Goal: Information Seeking & Learning: Learn about a topic

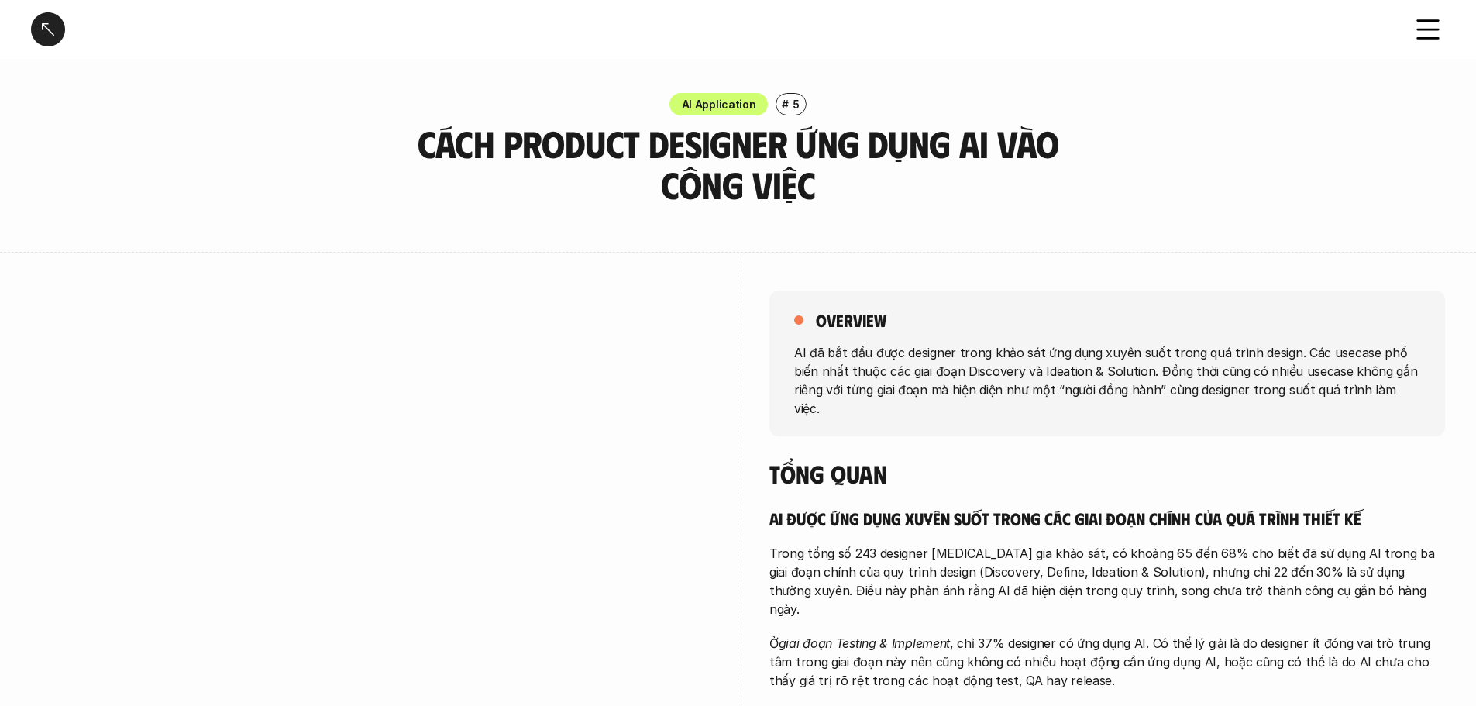
click at [44, 23] on div at bounding box center [48, 29] width 34 height 34
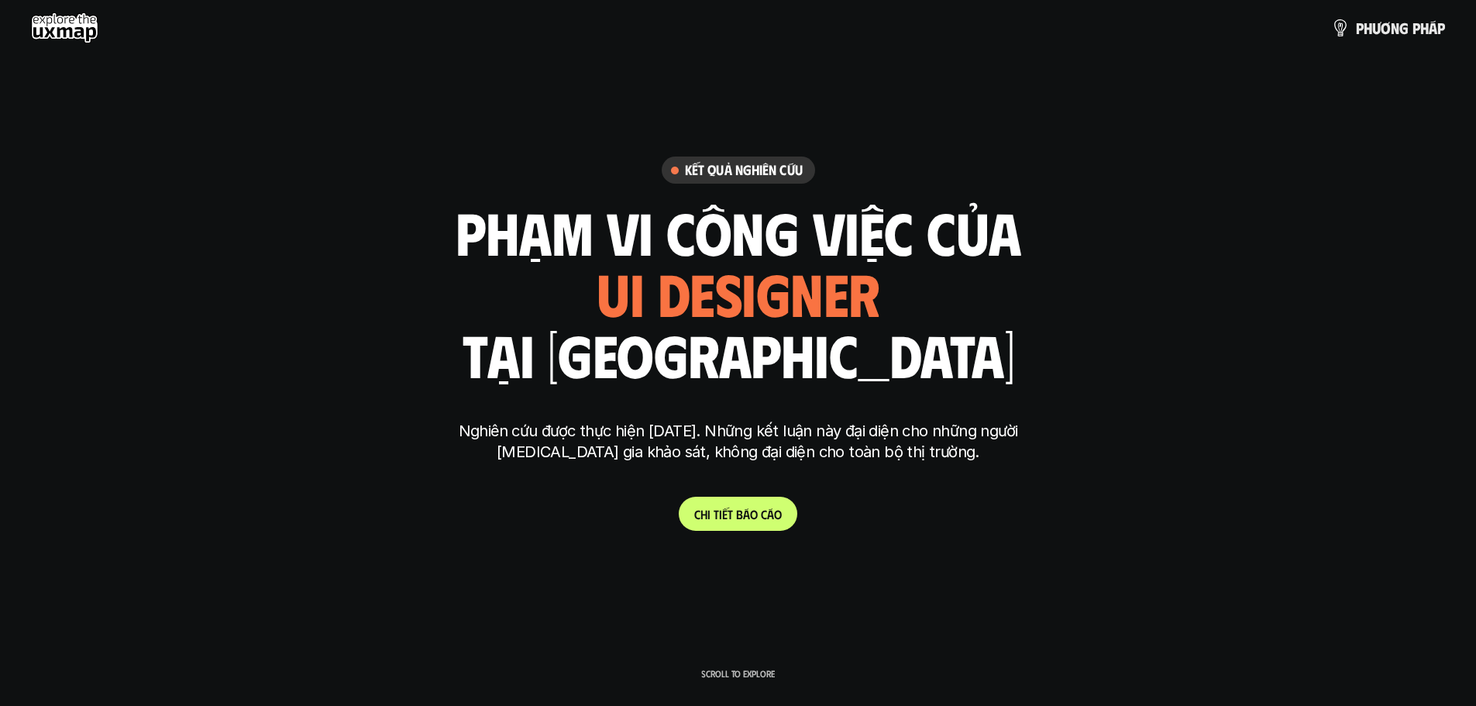
scroll to position [5497, 0]
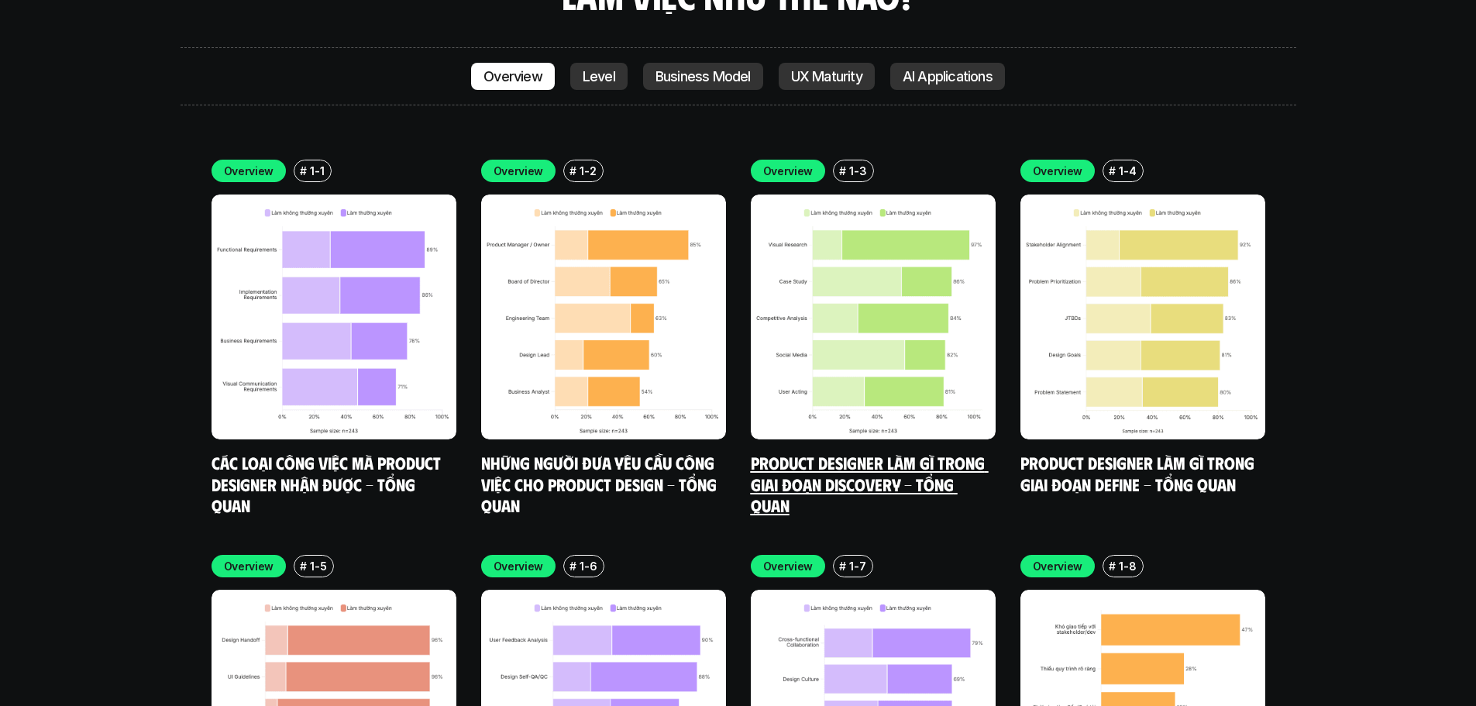
click at [872, 452] on link "Product Designer làm gì trong giai đoạn Discovery - Tổng quan" at bounding box center [870, 484] width 238 height 64
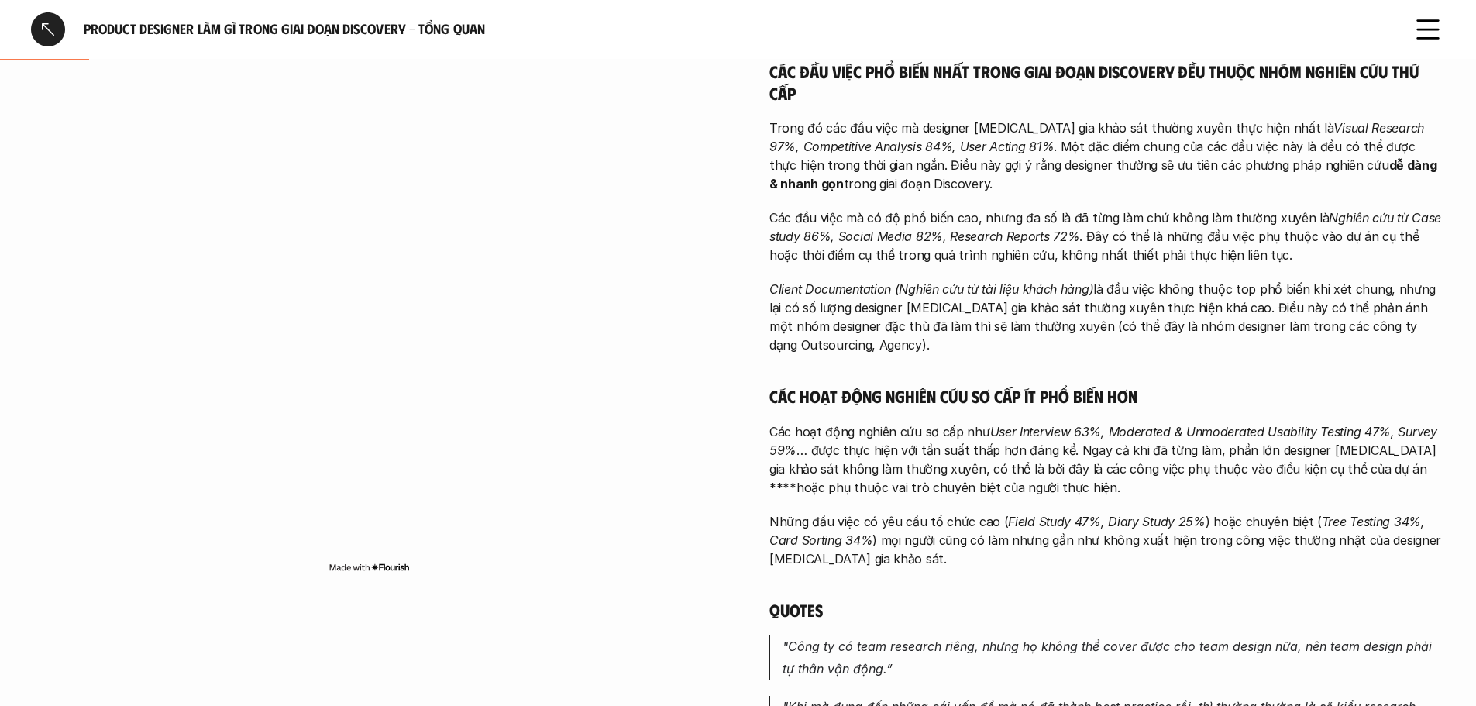
scroll to position [155, 0]
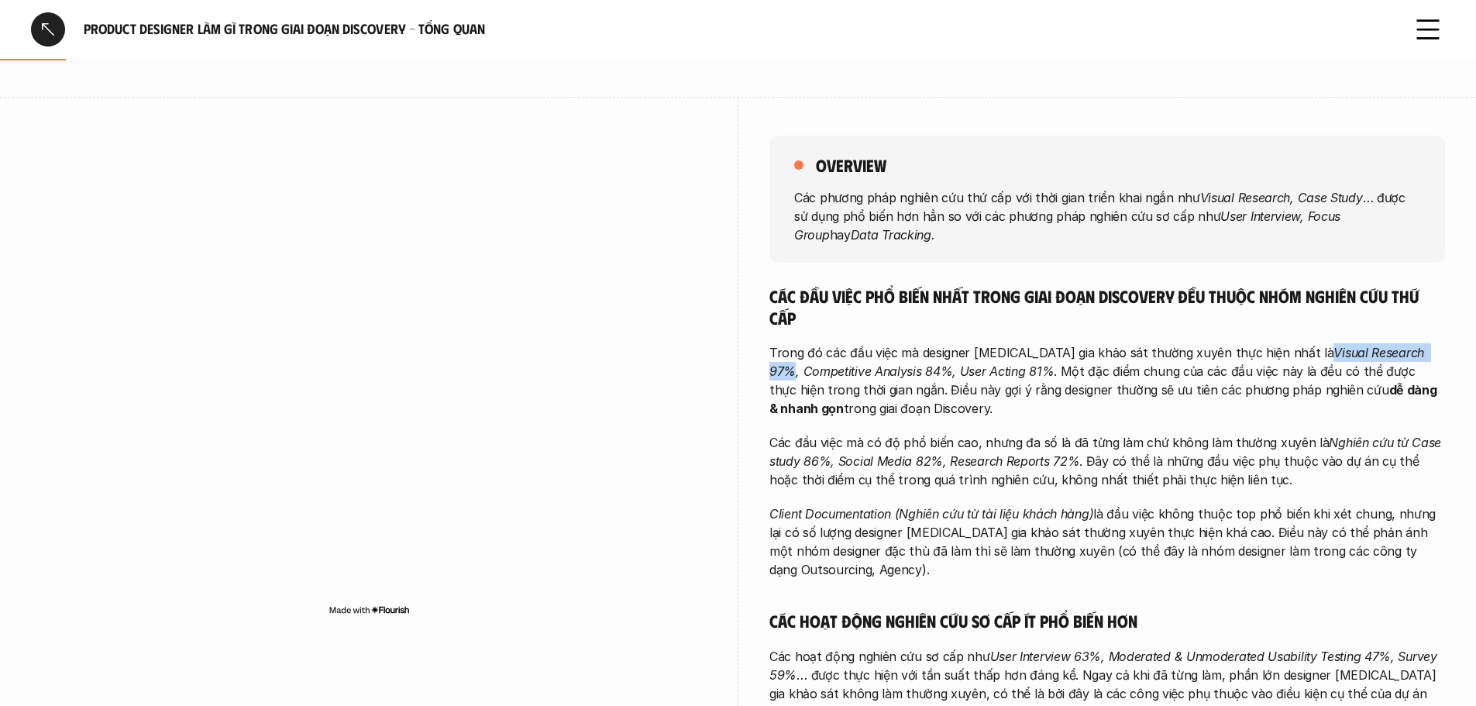
drag, startPoint x: 1253, startPoint y: 354, endPoint x: 1369, endPoint y: 357, distance: 116.2
click at [1369, 357] on em "Visual Research 97%, Competitive Analysis 84%, User Acting 81%" at bounding box center [1098, 362] width 658 height 34
copy em "Visual Research 97%"
drag, startPoint x: 1353, startPoint y: 344, endPoint x: 1336, endPoint y: 347, distance: 16.6
click at [1353, 344] on p "Trong đó các đầu việc mà designer [MEDICAL_DATA] gia khảo sát thường xuyên thực…" at bounding box center [1106, 380] width 675 height 74
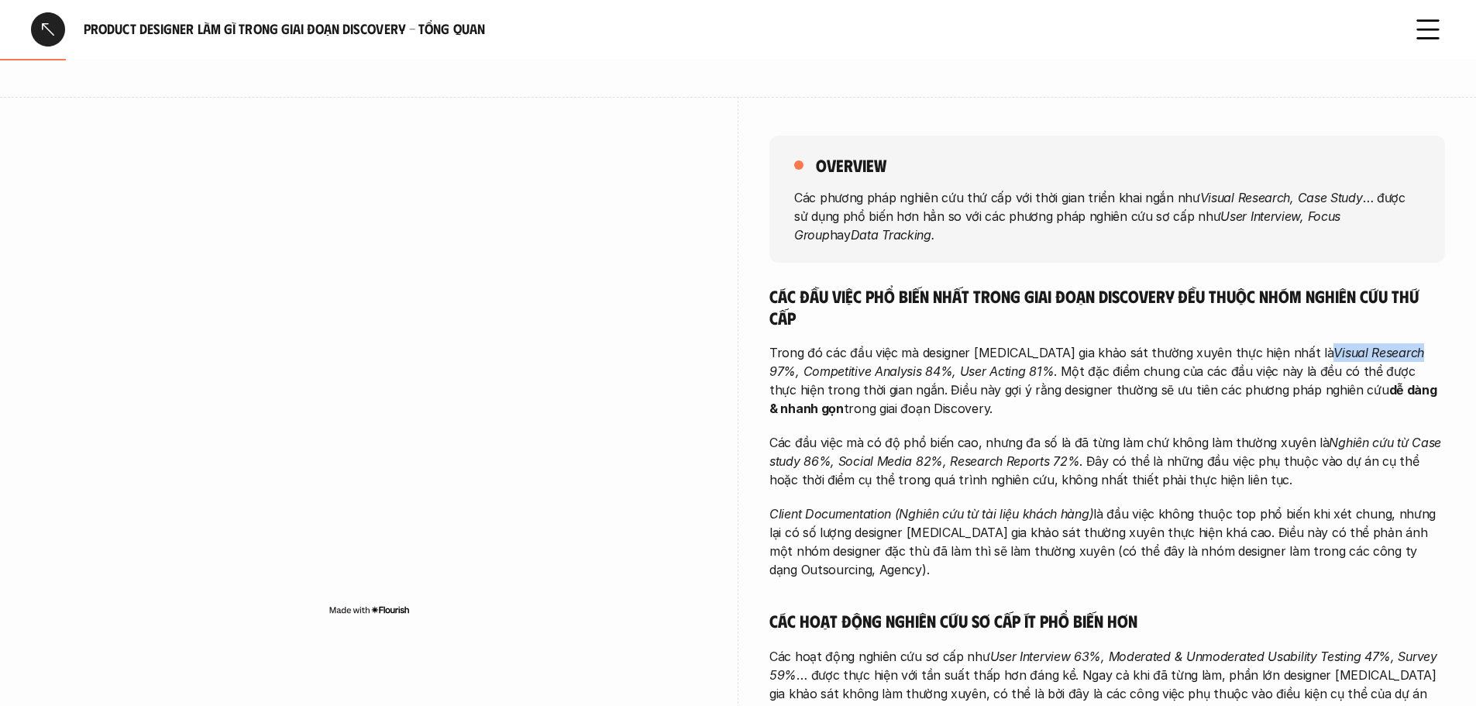
drag, startPoint x: 1253, startPoint y: 353, endPoint x: 1340, endPoint y: 352, distance: 87.5
click at [1340, 352] on em "Visual Research 97%, Competitive Analysis 84%, User Acting 81%" at bounding box center [1098, 362] width 658 height 34
copy em "Visual Research"
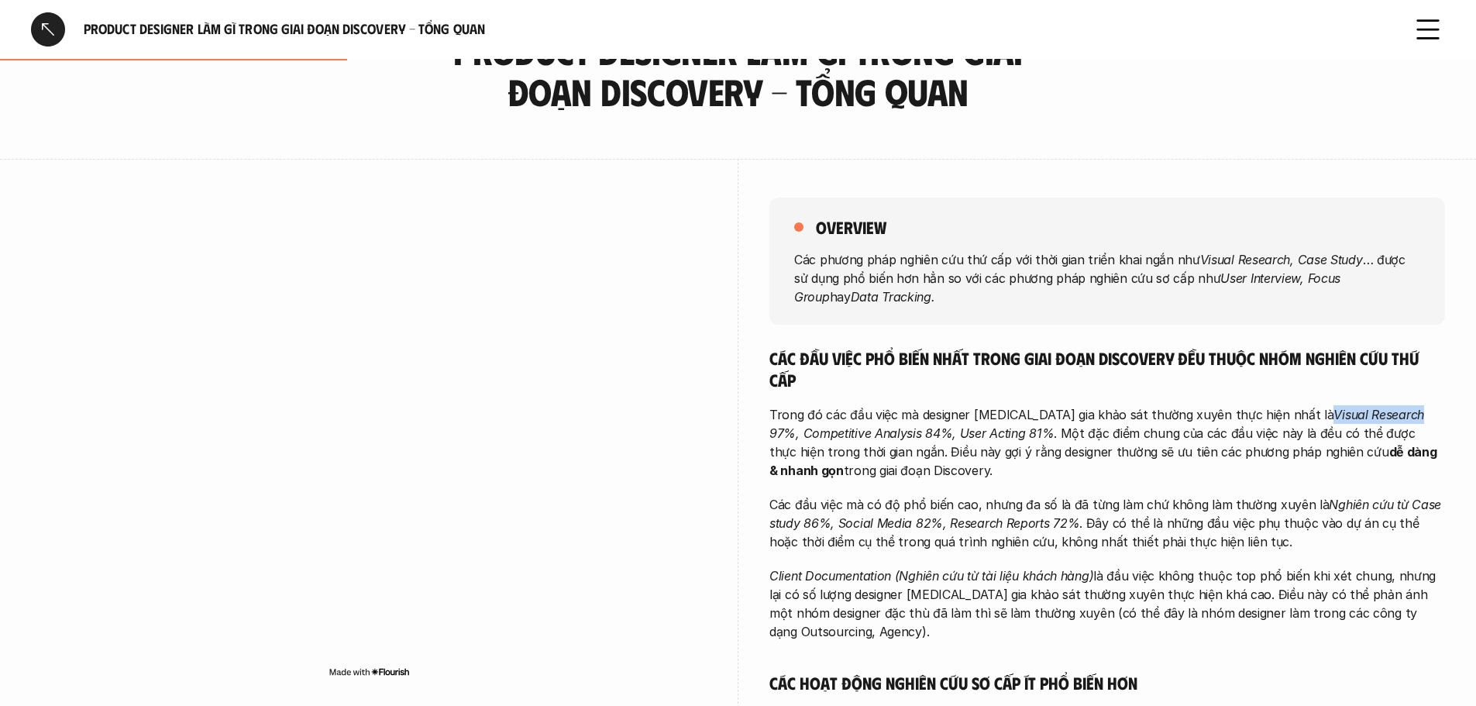
scroll to position [77, 0]
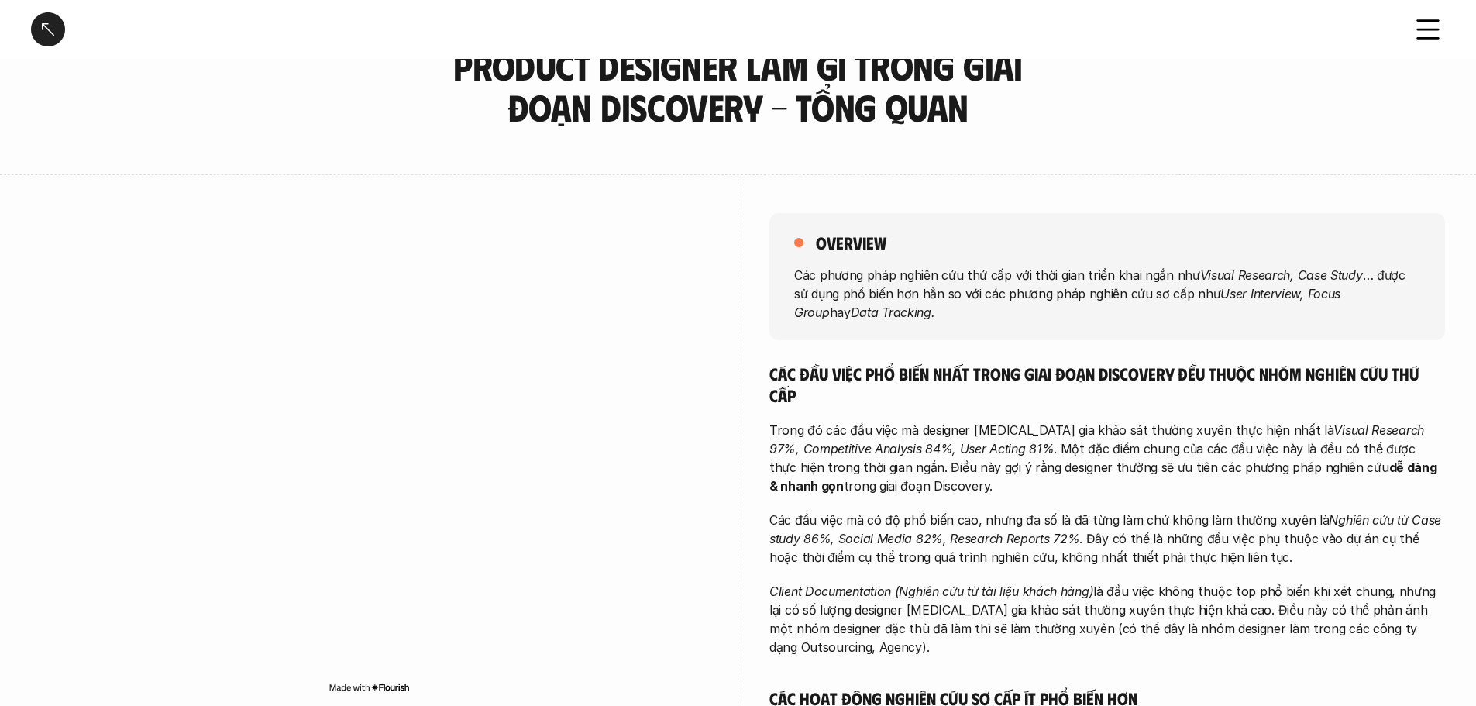
click at [1424, 33] on icon at bounding box center [1428, 29] width 34 height 34
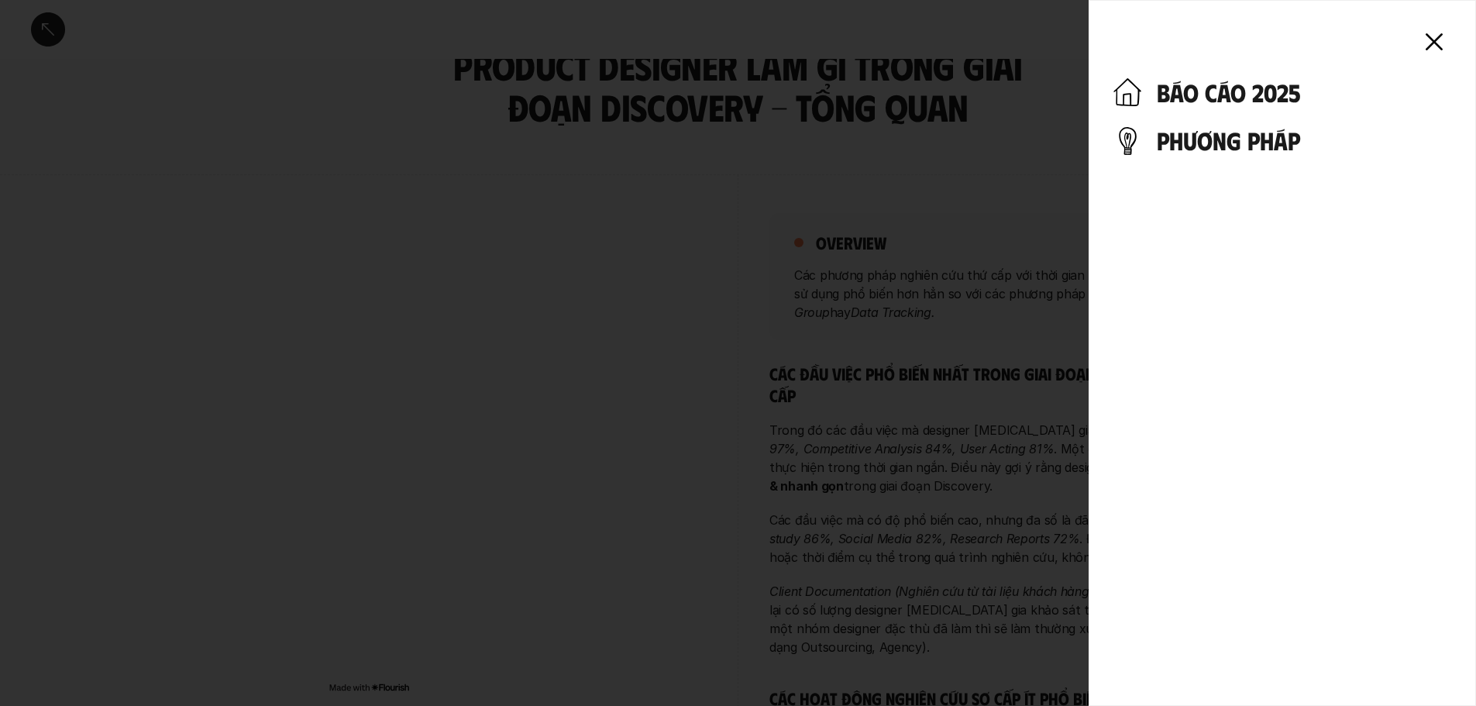
click at [905, 163] on div at bounding box center [738, 353] width 1476 height 706
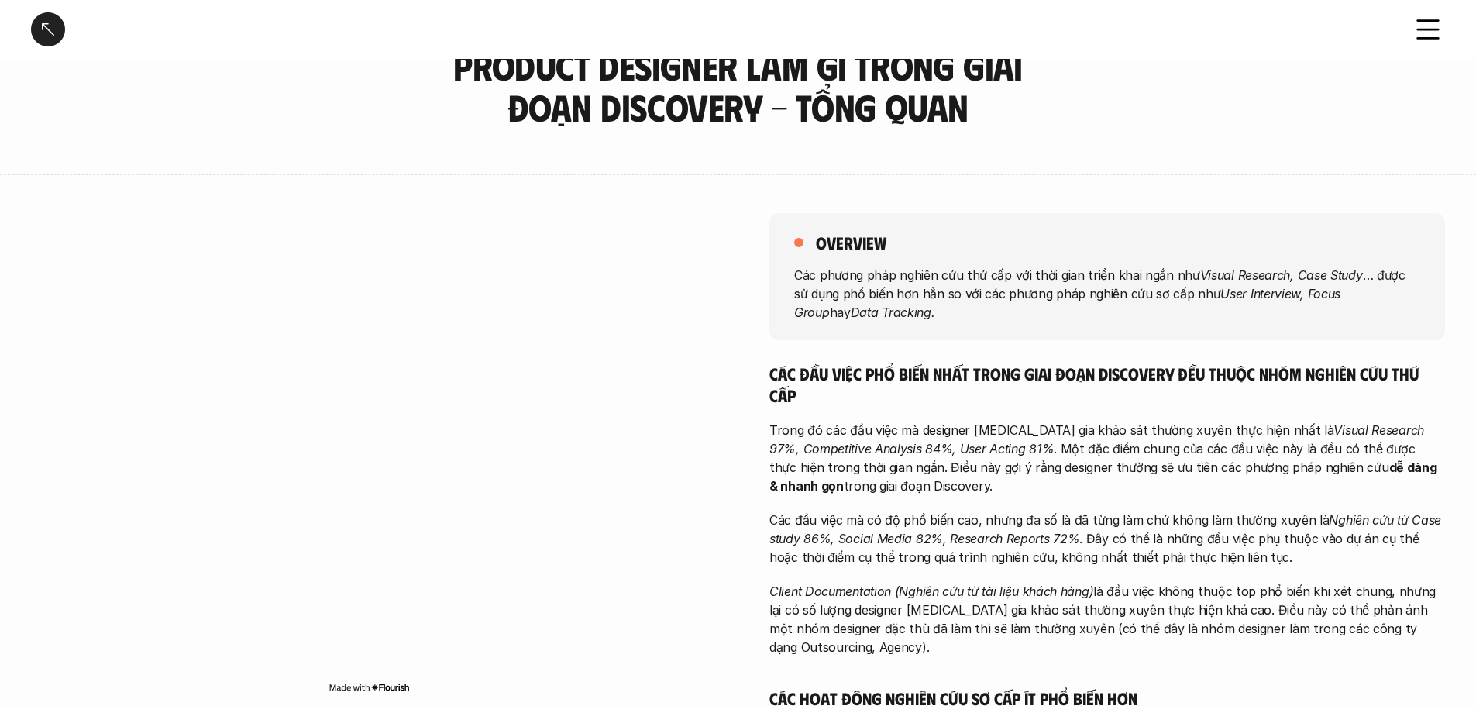
click at [55, 23] on div at bounding box center [48, 29] width 34 height 34
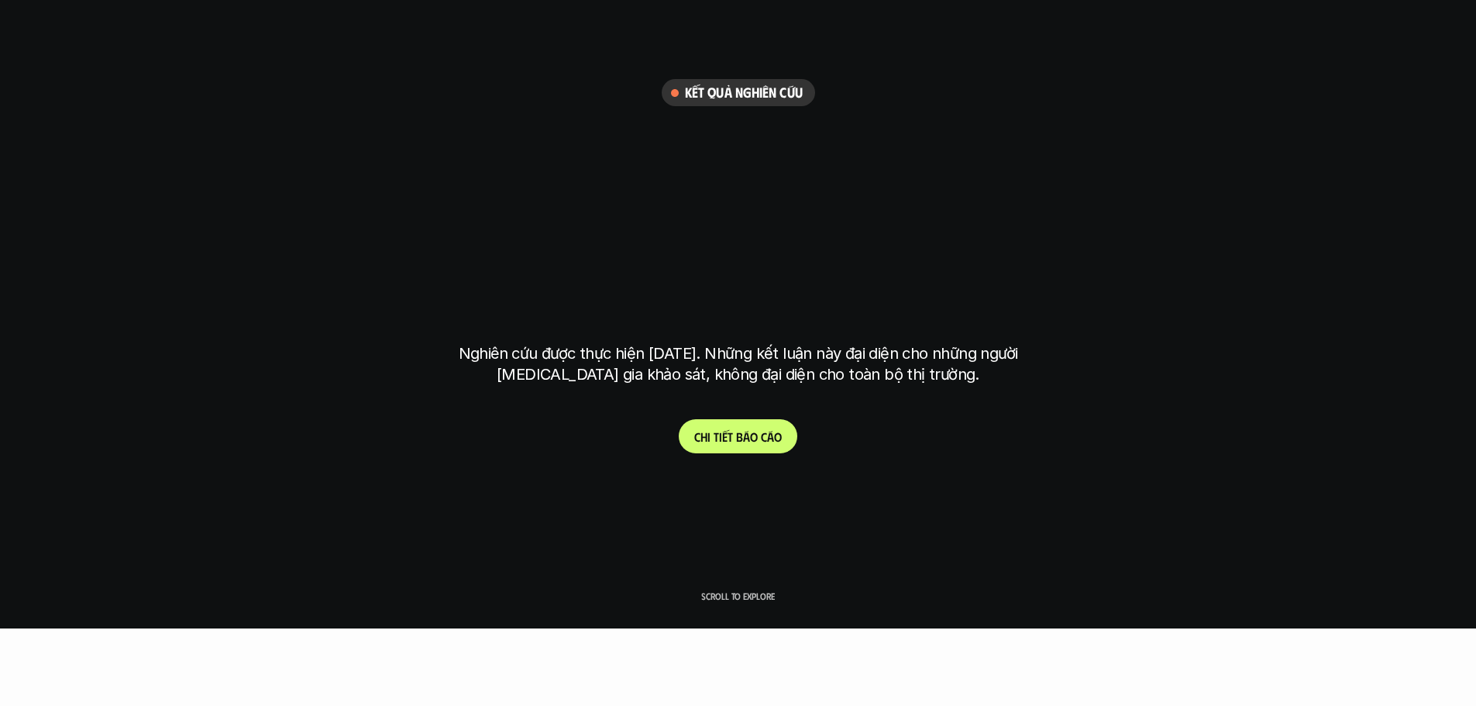
scroll to position [5497, 0]
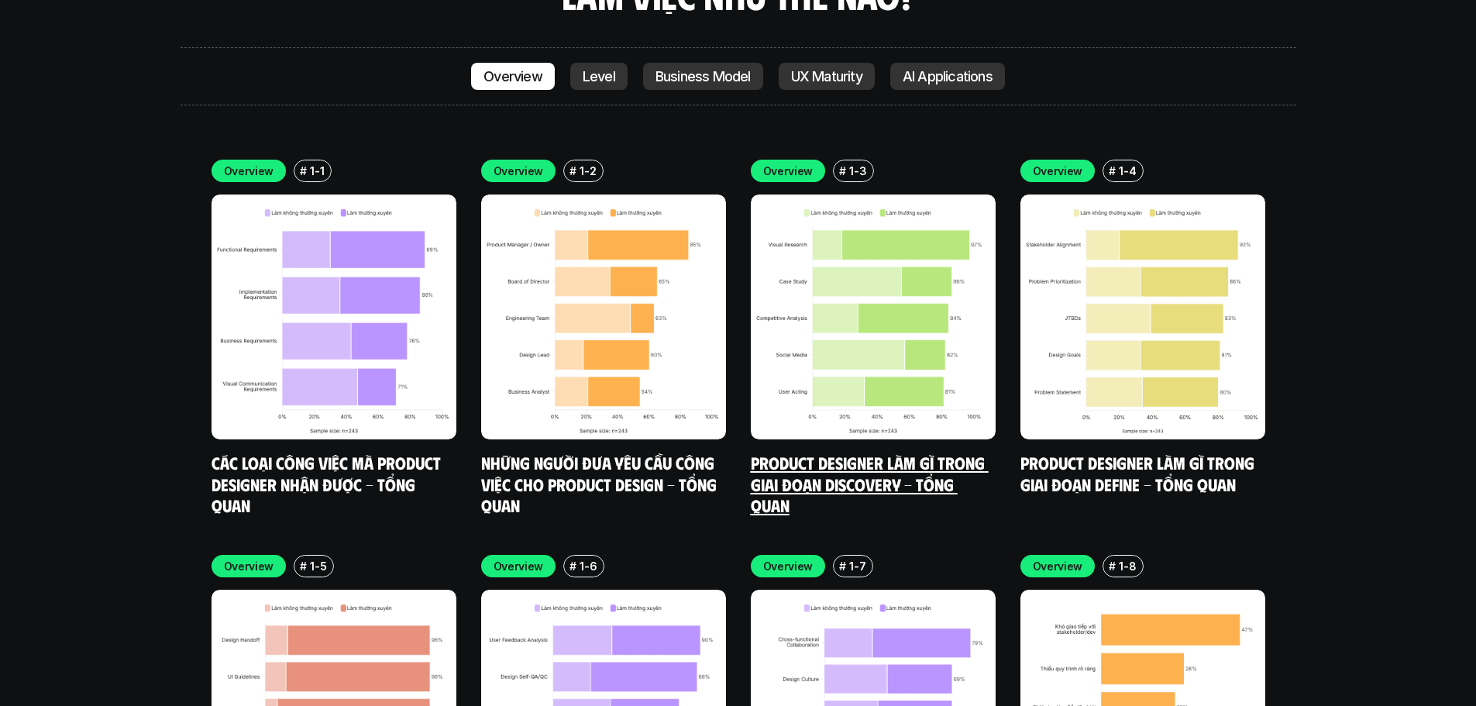
click at [829, 452] on link "Product Designer làm gì trong giai đoạn Discovery - Tổng quan" at bounding box center [870, 484] width 238 height 64
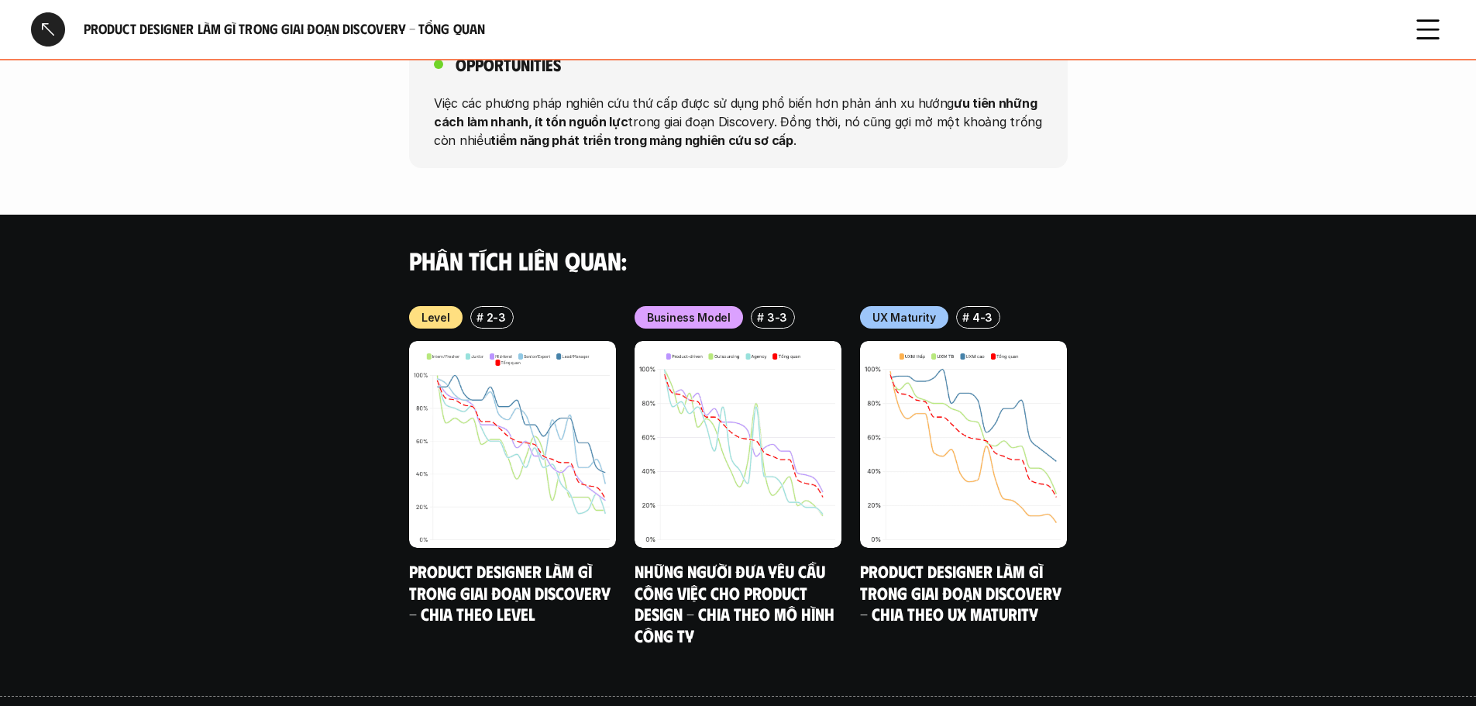
scroll to position [1606, 0]
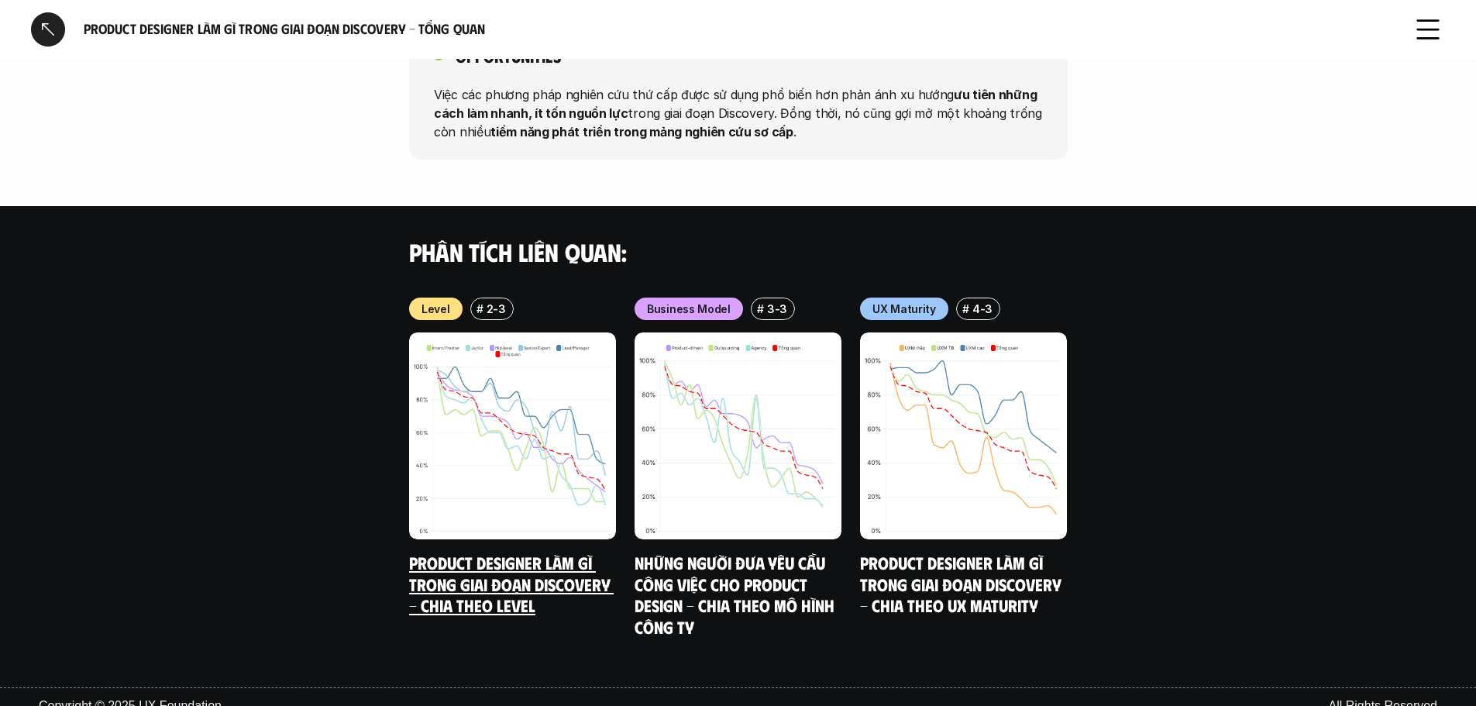
click at [517, 424] on img at bounding box center [512, 435] width 207 height 207
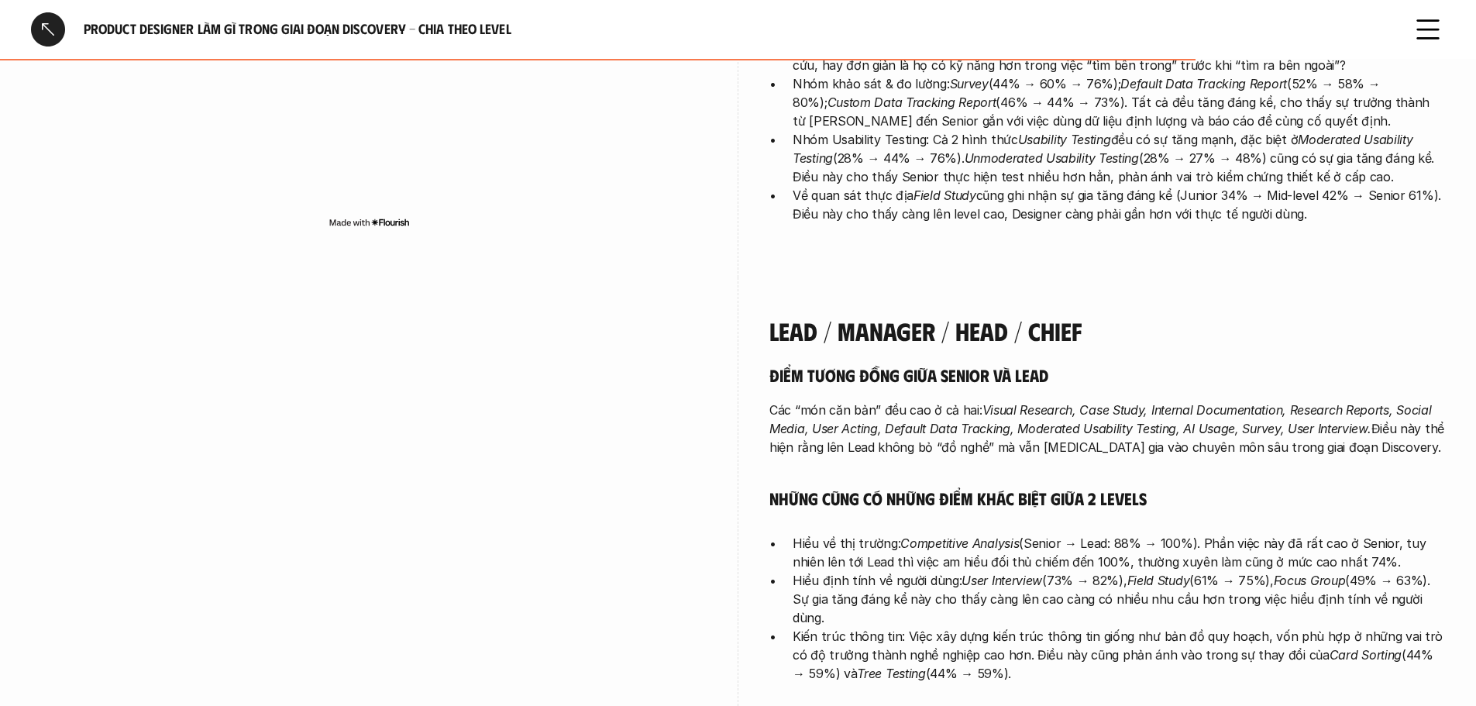
scroll to position [3563, 0]
